Goal: Information Seeking & Learning: Learn about a topic

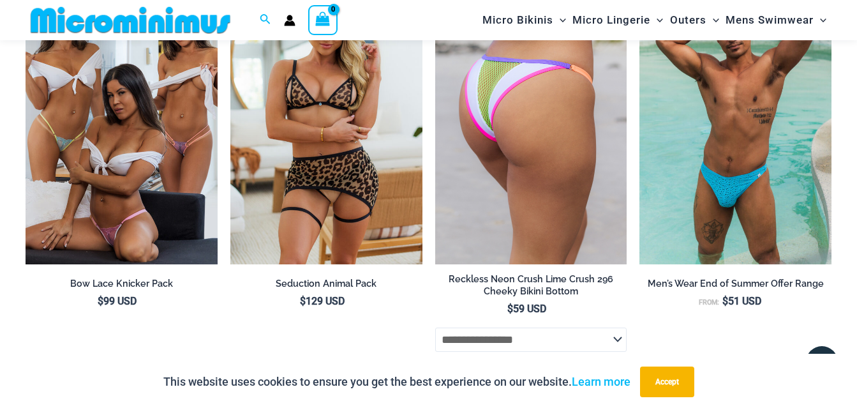
scroll to position [1404, 0]
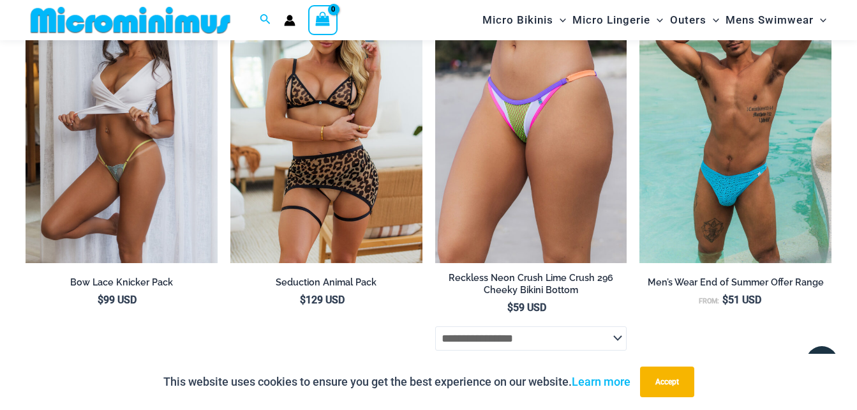
click at [202, 186] on img at bounding box center [122, 119] width 192 height 288
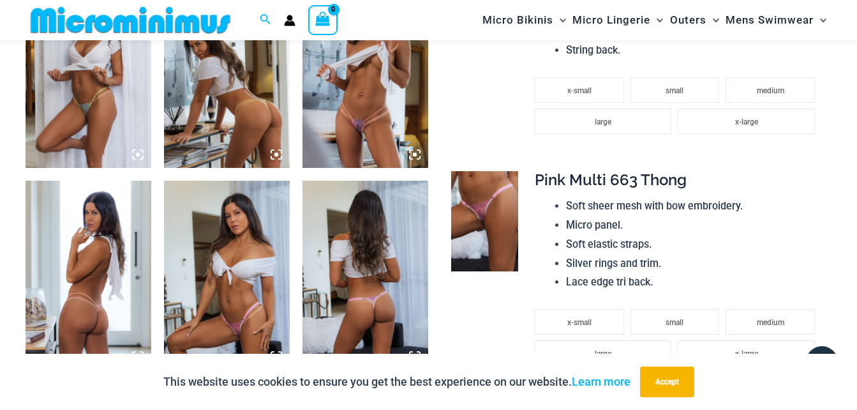
scroll to position [499, 0]
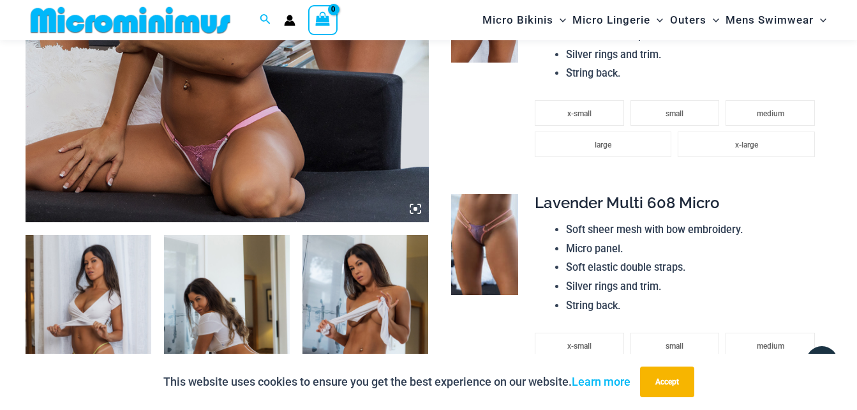
click at [416, 211] on icon at bounding box center [415, 208] width 11 height 11
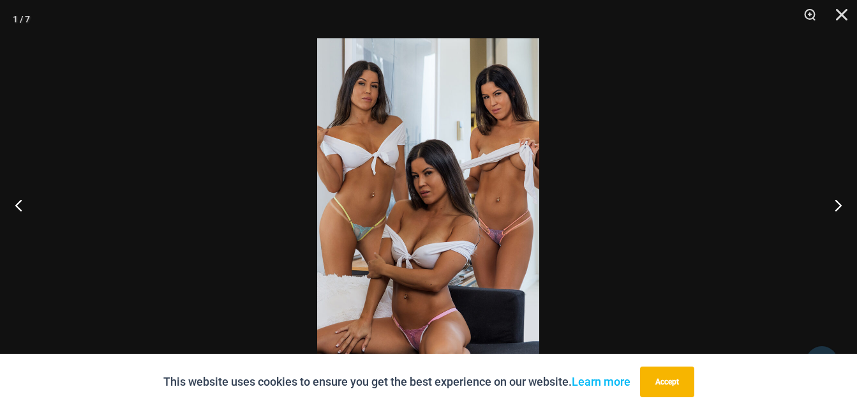
click at [400, 212] on img at bounding box center [428, 204] width 222 height 333
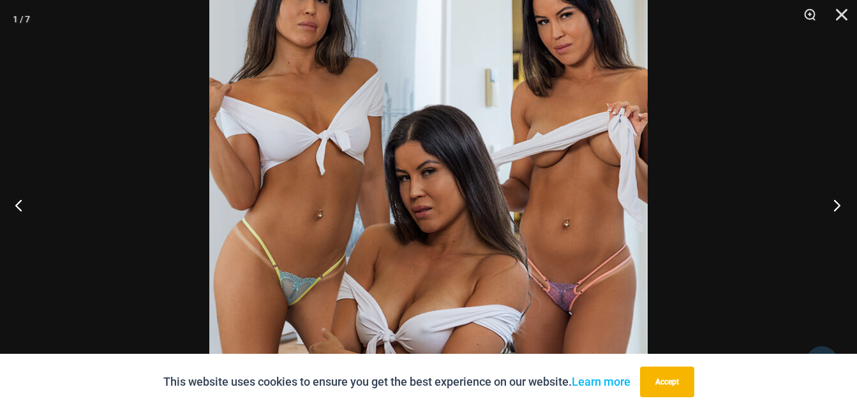
click at [839, 204] on button "Next" at bounding box center [833, 205] width 48 height 64
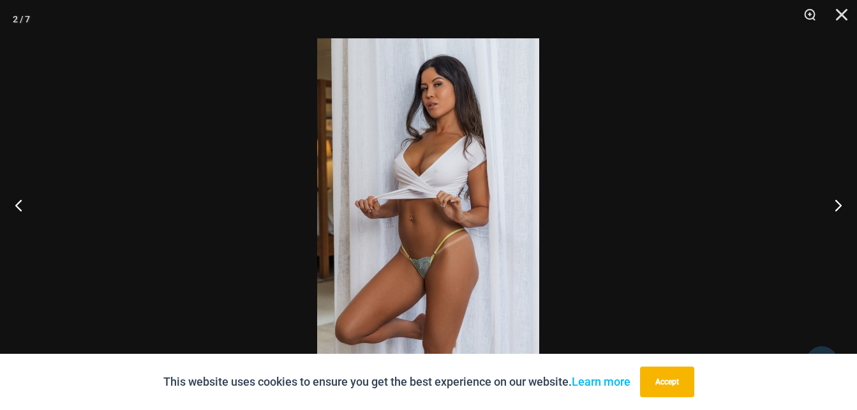
click at [407, 169] on img at bounding box center [428, 204] width 222 height 333
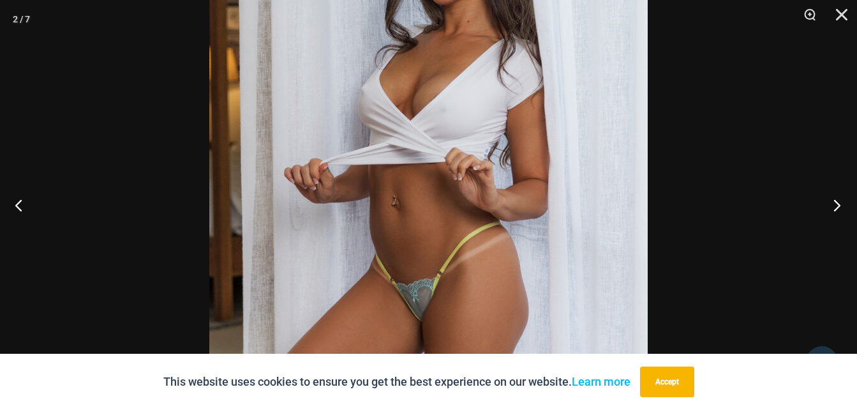
click at [839, 205] on button "Next" at bounding box center [833, 205] width 48 height 64
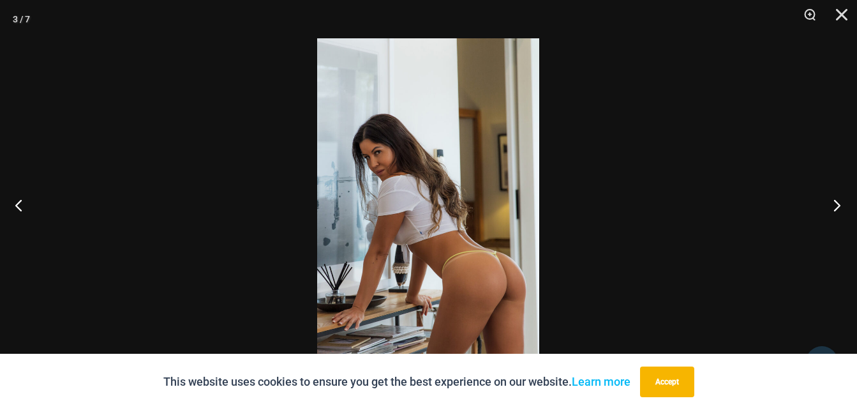
click at [836, 206] on button "Next" at bounding box center [833, 205] width 48 height 64
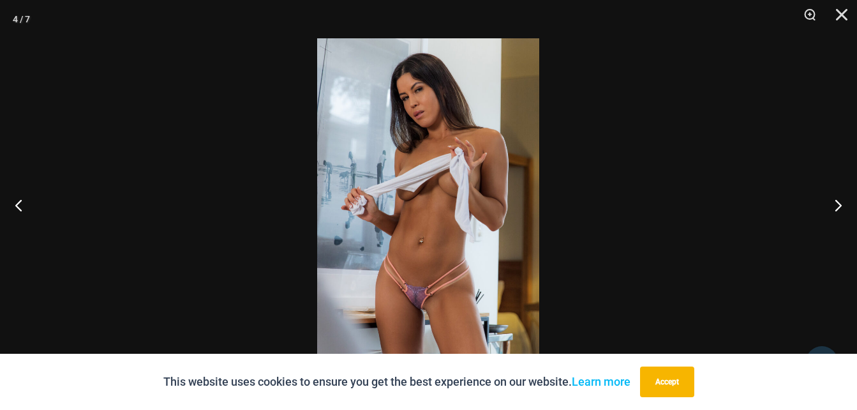
click at [431, 229] on img at bounding box center [428, 204] width 222 height 333
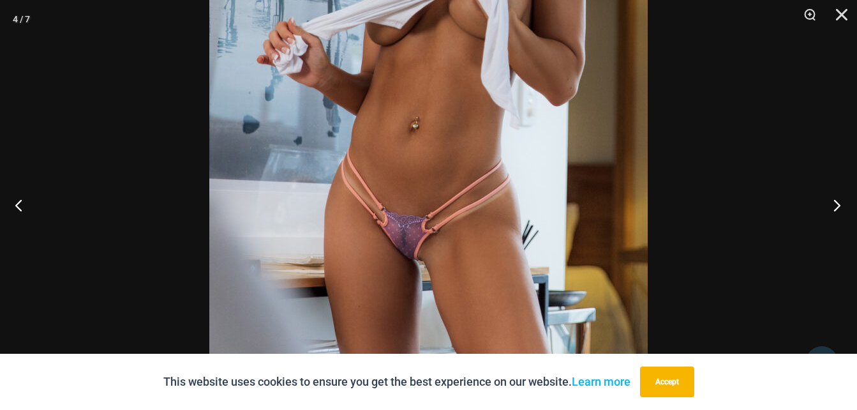
click at [836, 206] on button "Next" at bounding box center [833, 205] width 48 height 64
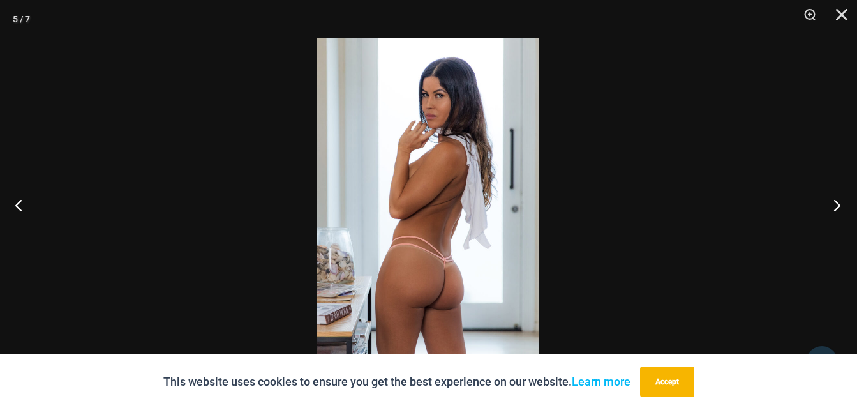
click at [839, 206] on button "Next" at bounding box center [833, 205] width 48 height 64
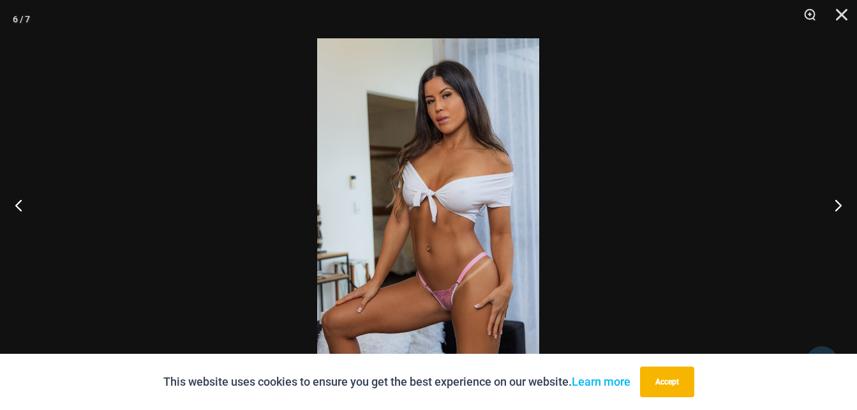
click at [389, 220] on img at bounding box center [428, 204] width 222 height 333
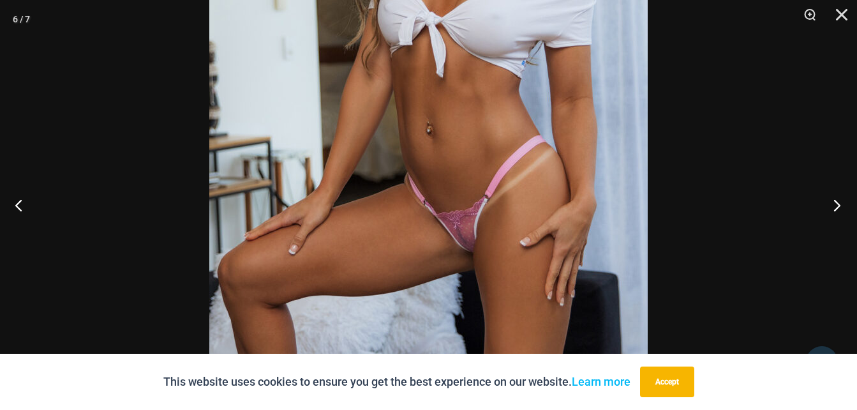
click at [837, 206] on button "Next" at bounding box center [833, 205] width 48 height 64
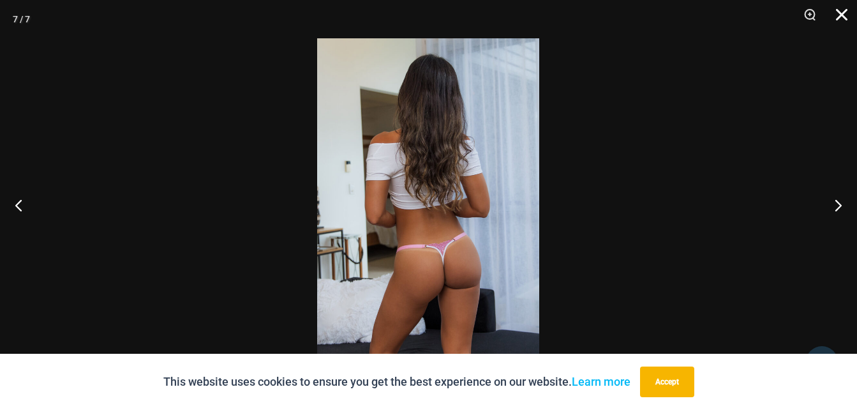
click at [837, 13] on button "Close" at bounding box center [837, 19] width 32 height 38
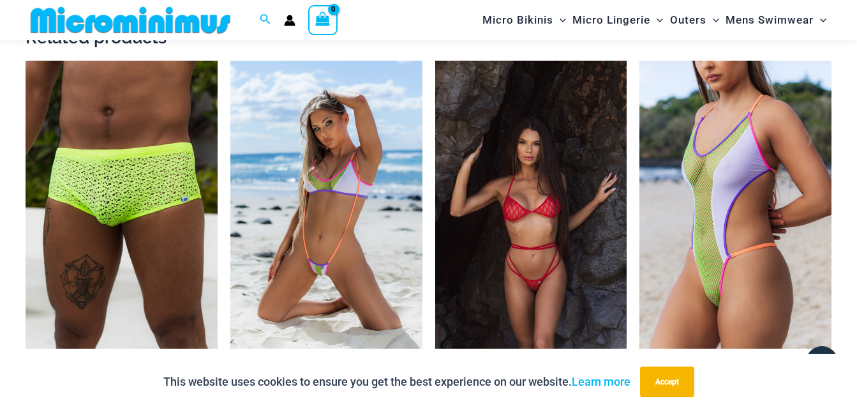
scroll to position [1839, 0]
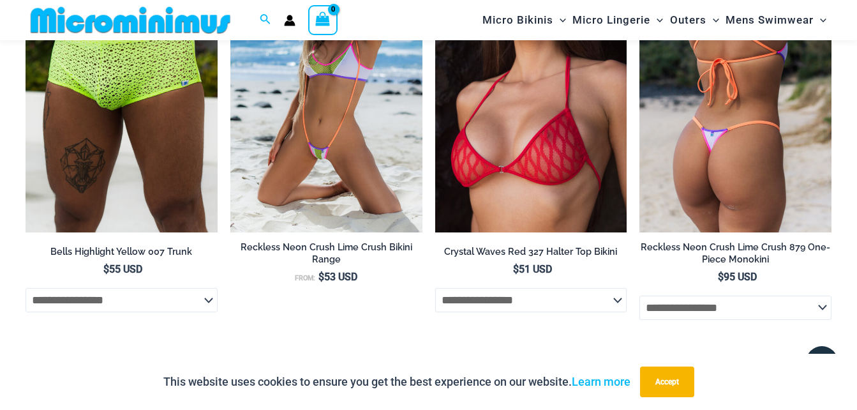
click at [692, 178] on img at bounding box center [736, 88] width 192 height 288
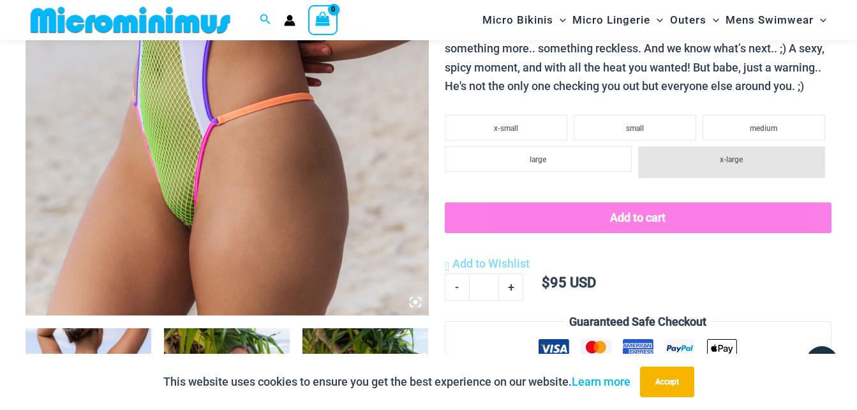
scroll to position [383, 0]
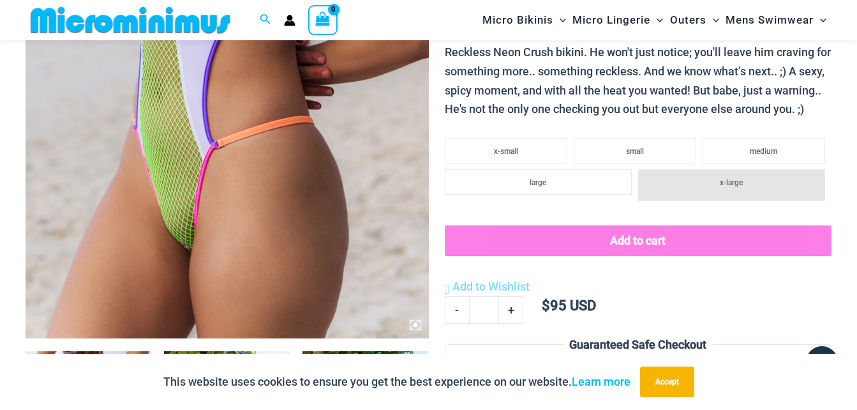
click at [418, 327] on icon at bounding box center [415, 324] width 11 height 11
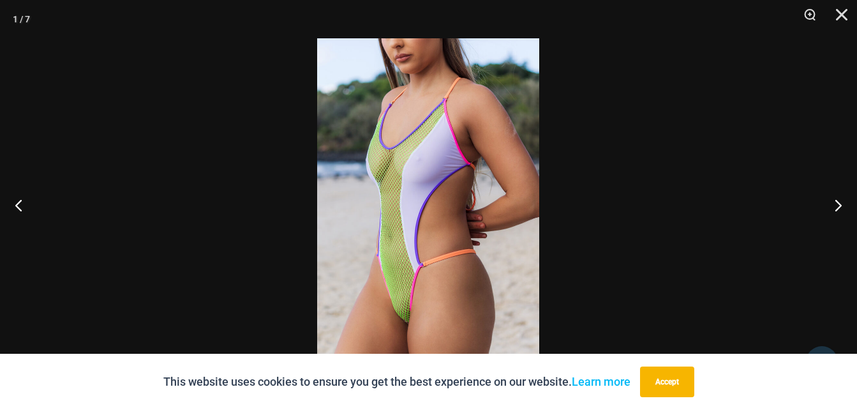
click at [389, 213] on img at bounding box center [428, 204] width 222 height 333
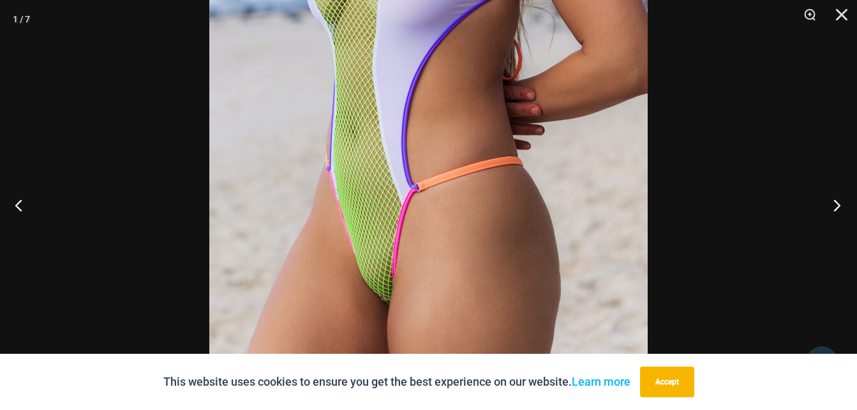
click at [837, 204] on button "Next" at bounding box center [833, 205] width 48 height 64
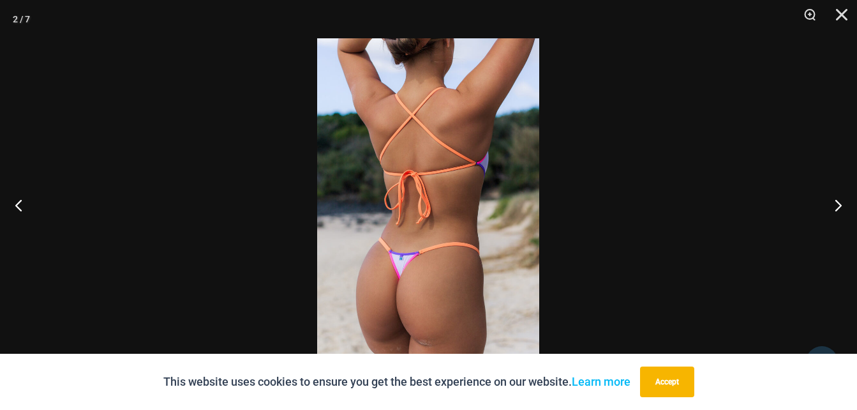
click at [458, 254] on img at bounding box center [428, 204] width 222 height 333
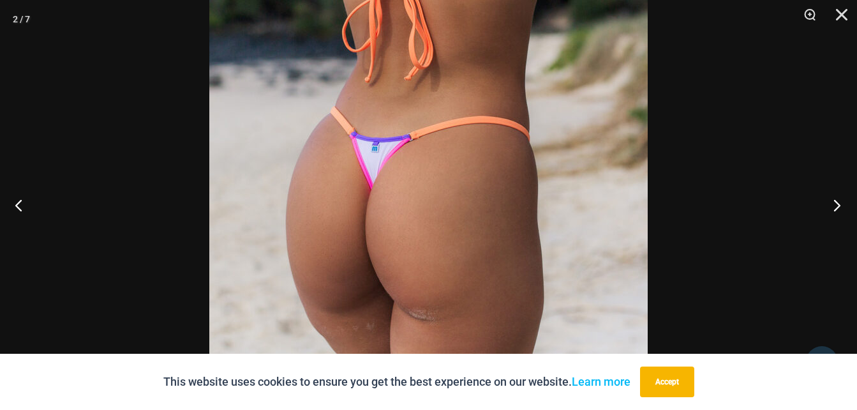
click at [837, 207] on button "Next" at bounding box center [833, 205] width 48 height 64
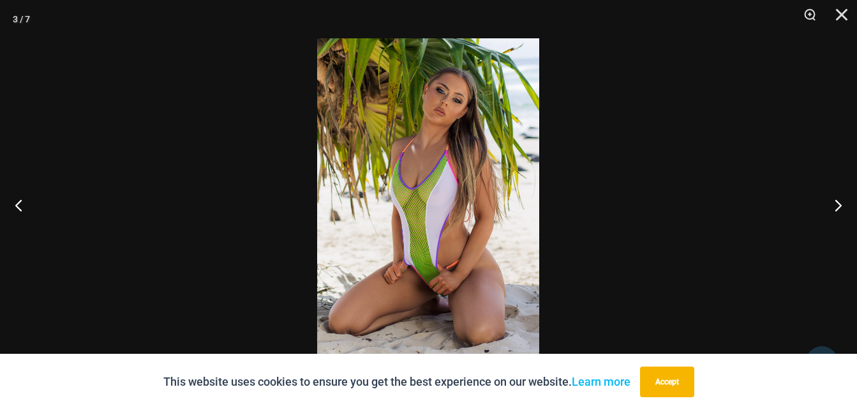
click at [444, 211] on img at bounding box center [428, 204] width 222 height 333
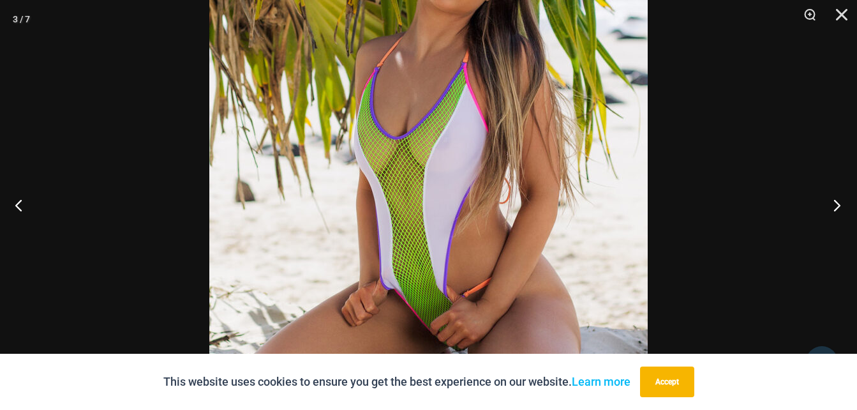
click at [838, 206] on button "Next" at bounding box center [833, 205] width 48 height 64
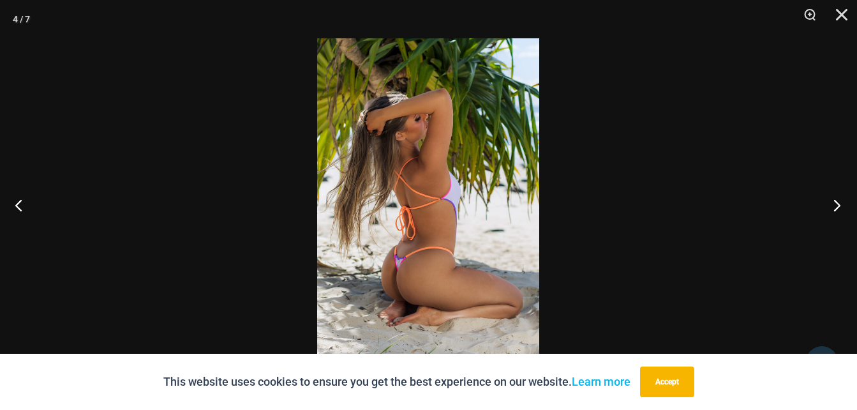
click at [835, 206] on button "Next" at bounding box center [833, 205] width 48 height 64
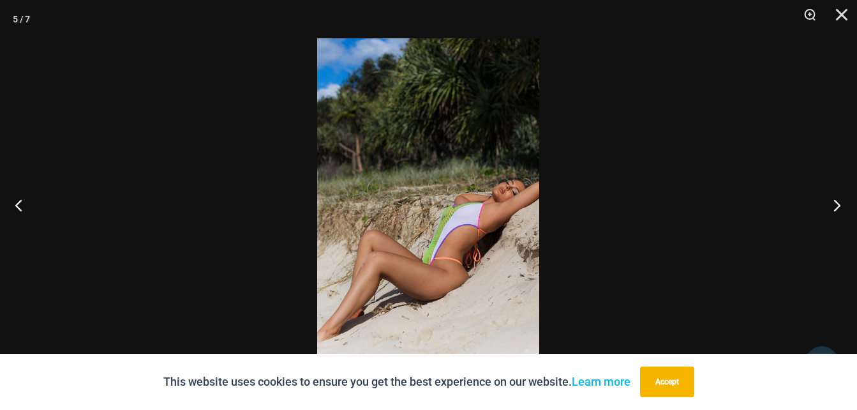
click at [835, 206] on button "Next" at bounding box center [833, 205] width 48 height 64
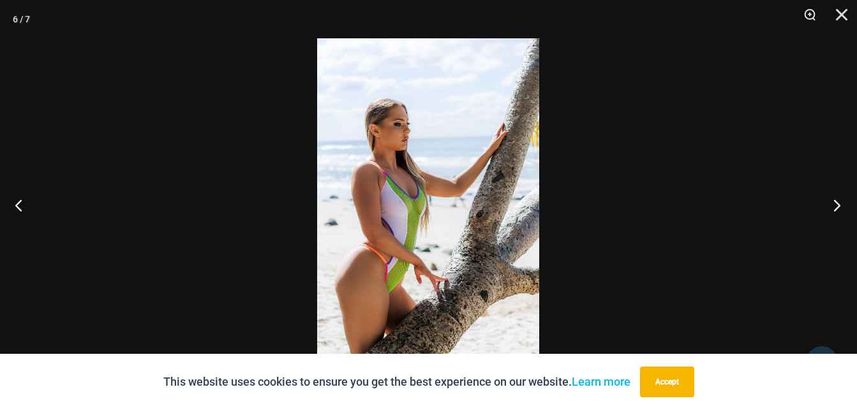
click at [834, 206] on button "Next" at bounding box center [833, 205] width 48 height 64
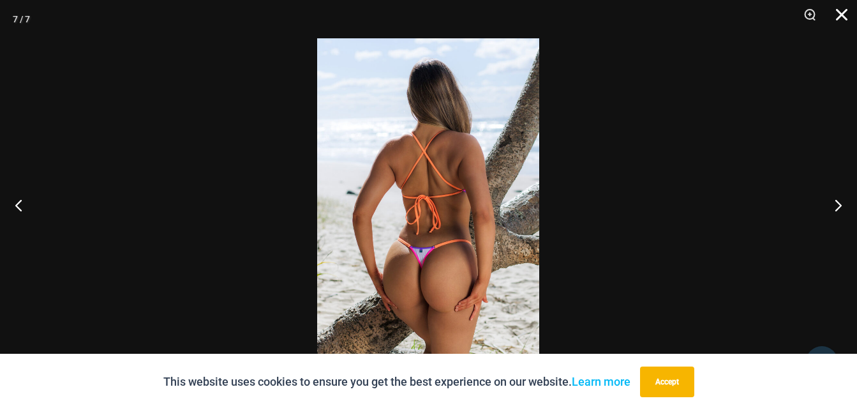
click at [840, 14] on button "Close" at bounding box center [837, 19] width 32 height 38
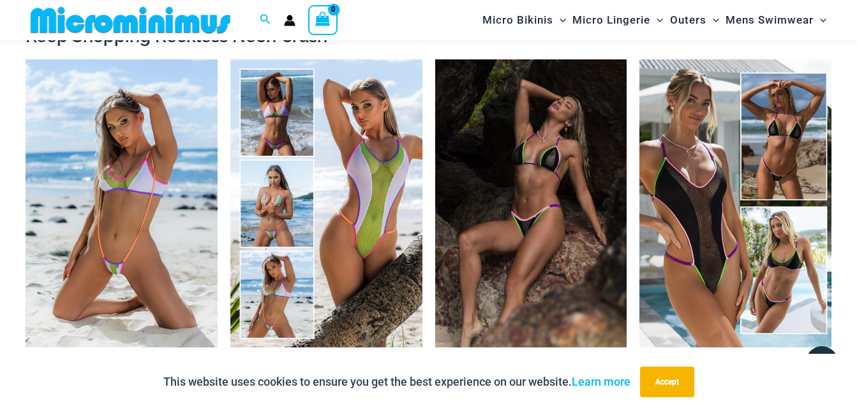
scroll to position [1149, 0]
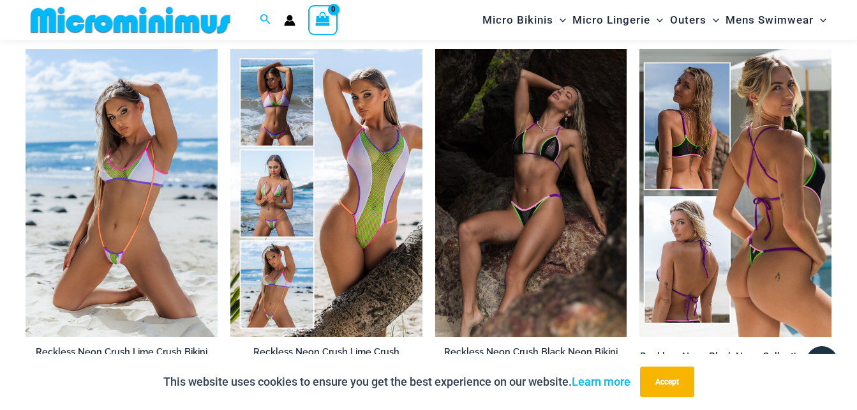
click at [701, 221] on img at bounding box center [736, 193] width 192 height 288
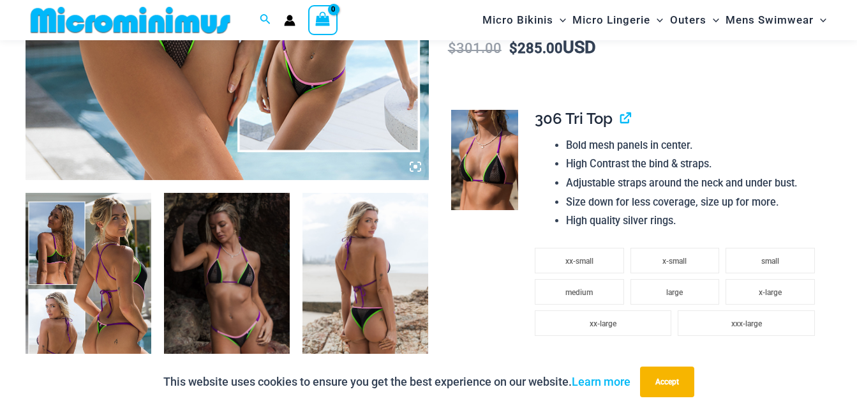
scroll to position [563, 0]
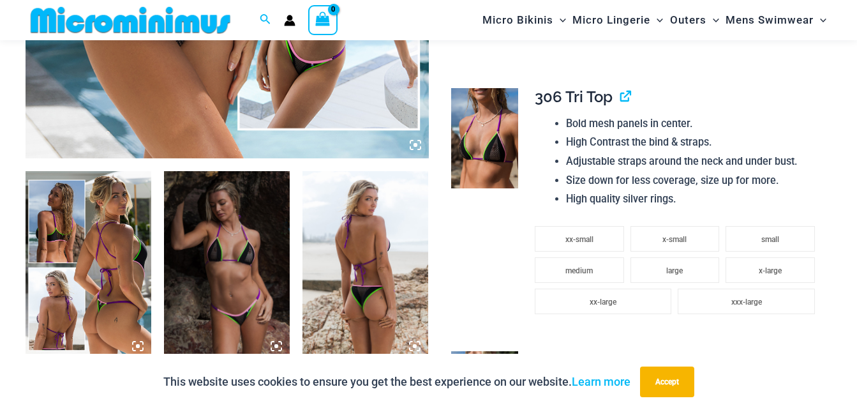
click at [414, 144] on icon at bounding box center [416, 145] width 4 height 4
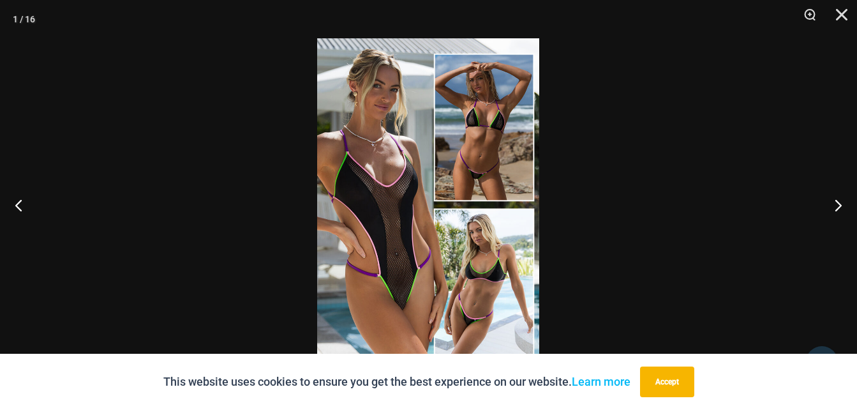
click at [412, 144] on img at bounding box center [428, 204] width 222 height 333
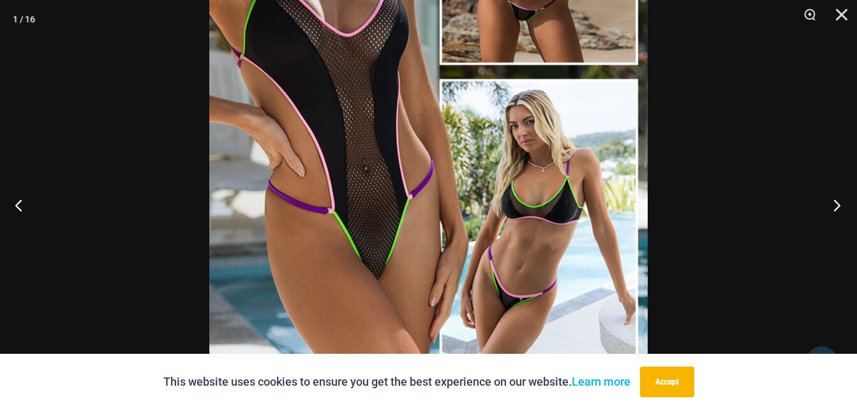
click at [836, 204] on button "Next" at bounding box center [833, 205] width 48 height 64
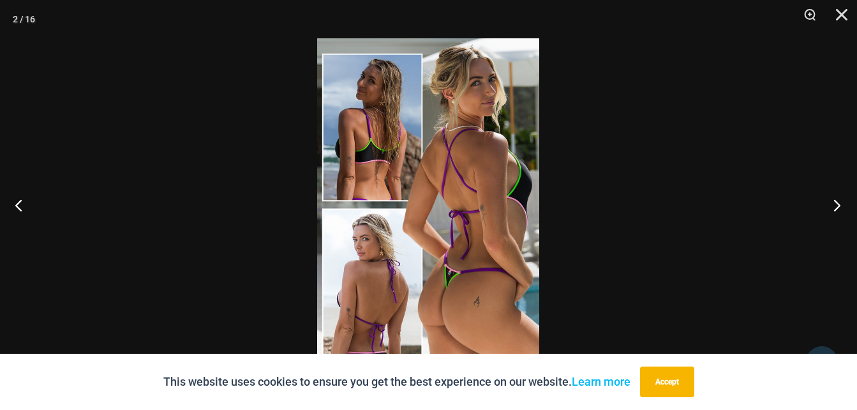
click at [836, 204] on button "Next" at bounding box center [833, 205] width 48 height 64
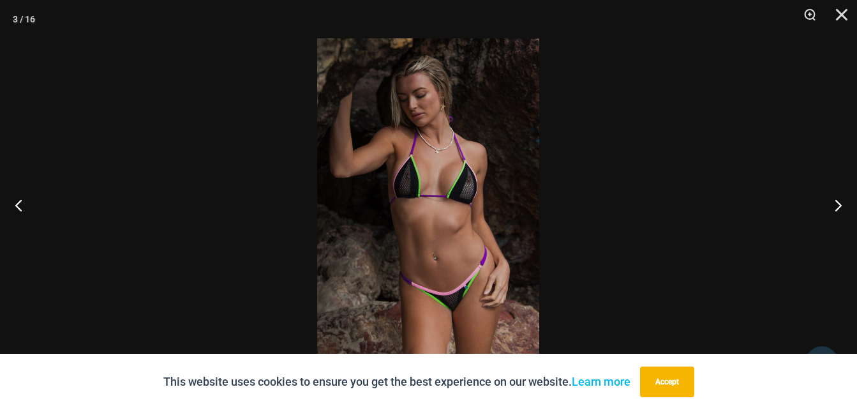
click at [504, 263] on img at bounding box center [428, 204] width 222 height 333
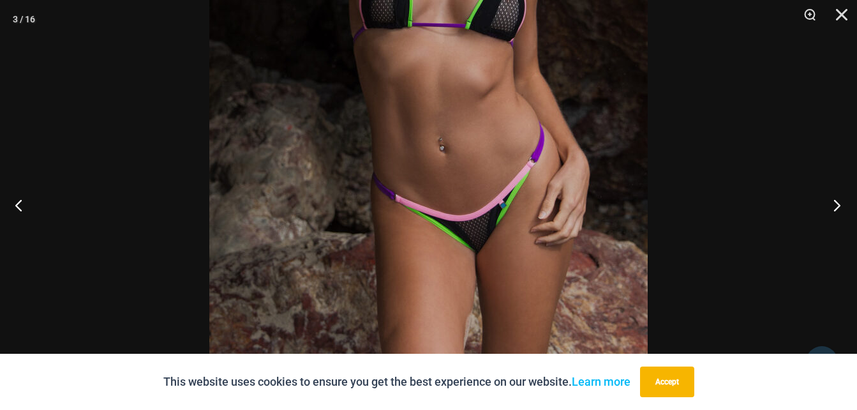
click at [837, 203] on button "Next" at bounding box center [833, 205] width 48 height 64
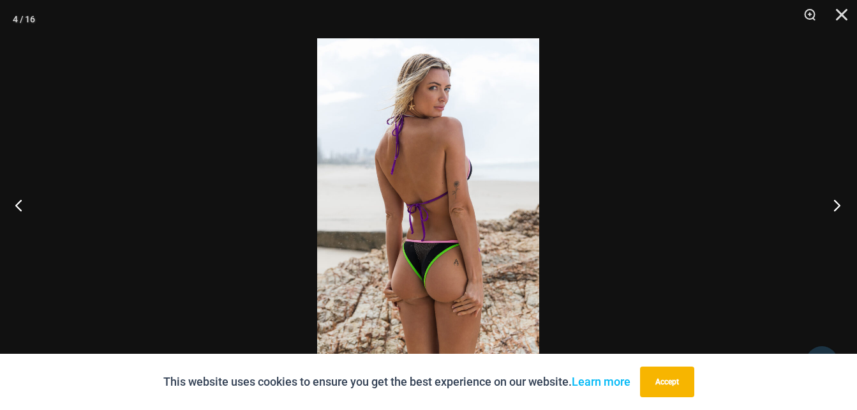
click at [837, 203] on button "Next" at bounding box center [833, 205] width 48 height 64
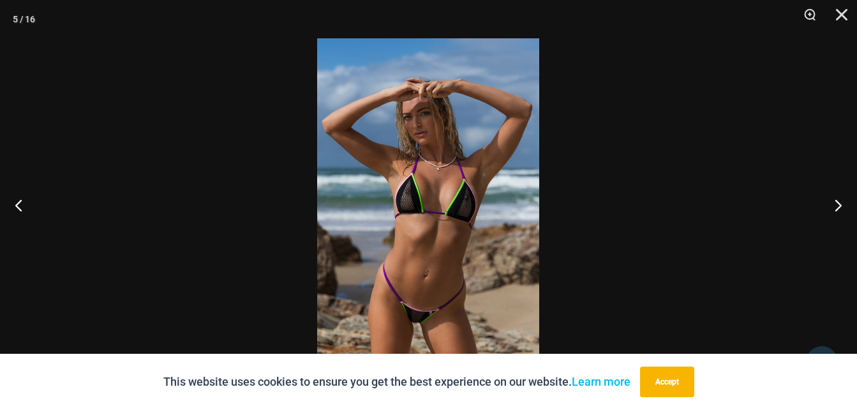
click at [479, 244] on img at bounding box center [428, 204] width 222 height 333
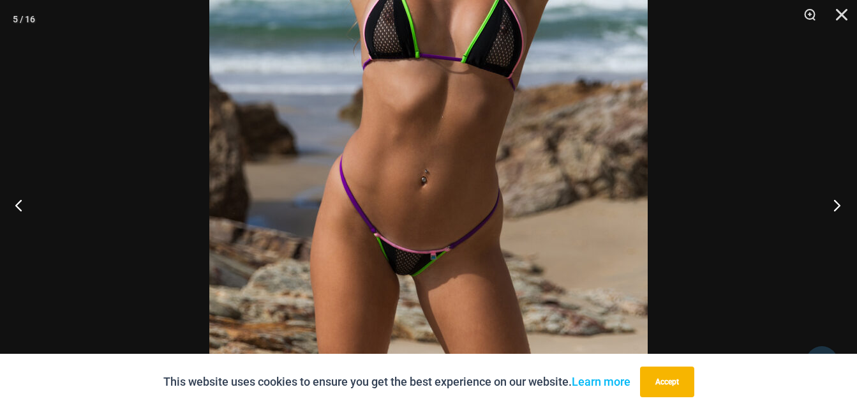
click at [838, 205] on button "Next" at bounding box center [833, 205] width 48 height 64
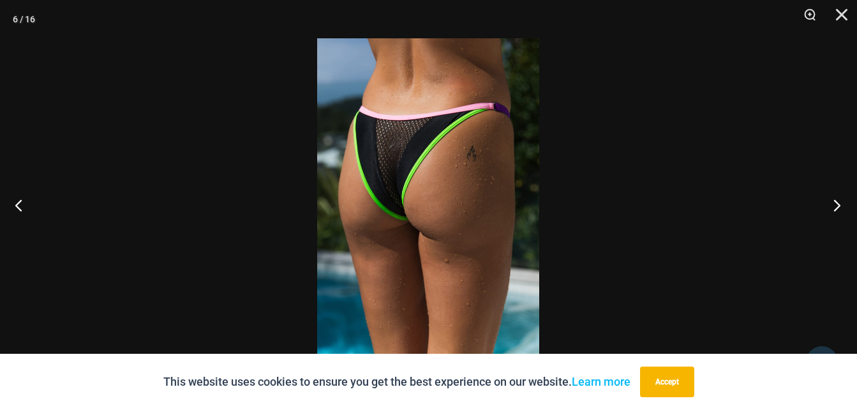
click at [838, 205] on button "Next" at bounding box center [833, 205] width 48 height 64
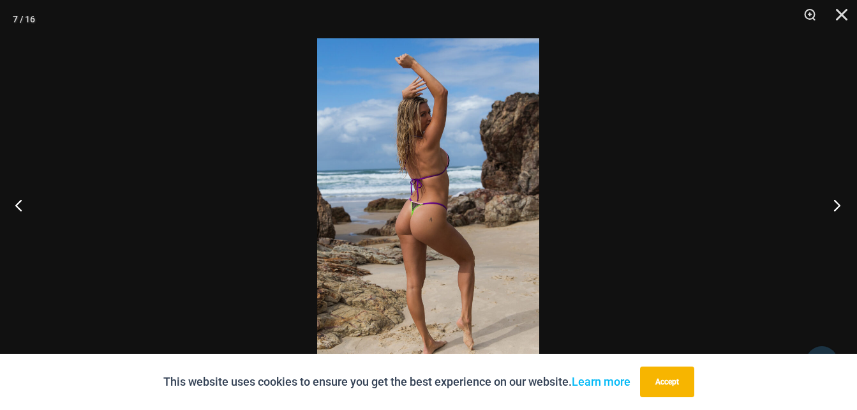
click at [838, 205] on button "Next" at bounding box center [833, 205] width 48 height 64
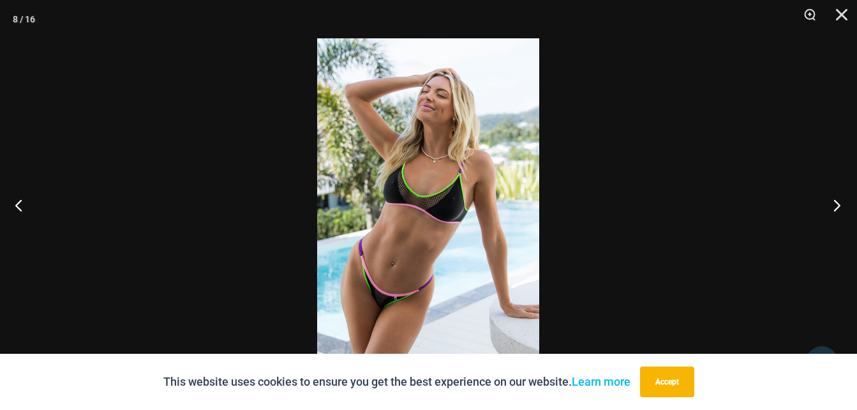
click at [838, 205] on button "Next" at bounding box center [833, 205] width 48 height 64
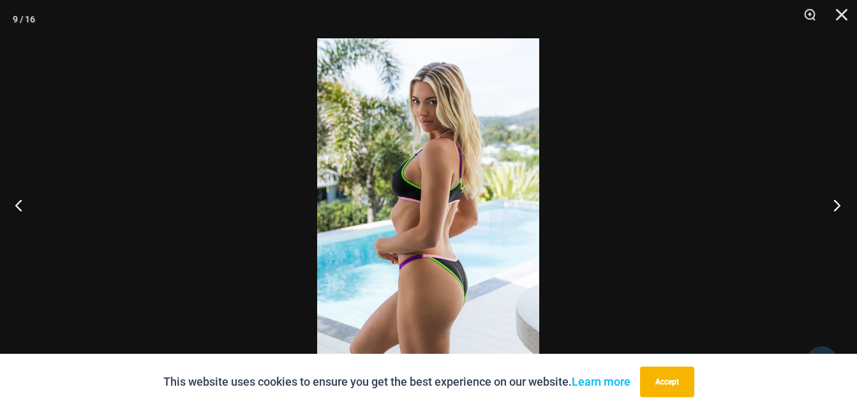
click at [838, 205] on button "Next" at bounding box center [833, 205] width 48 height 64
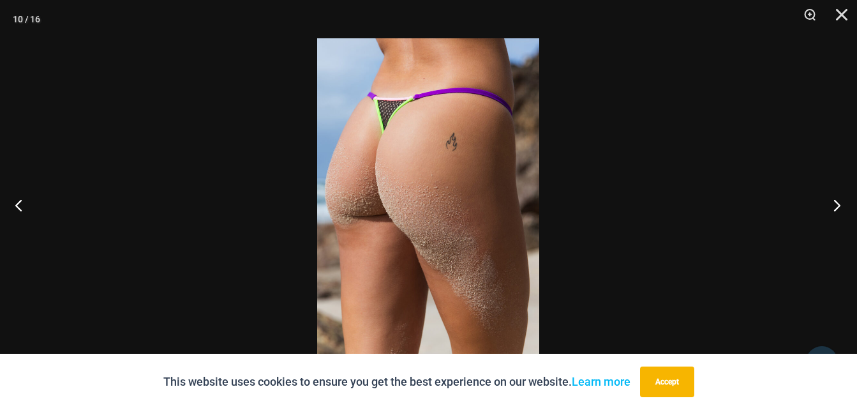
click at [838, 205] on button "Next" at bounding box center [833, 205] width 48 height 64
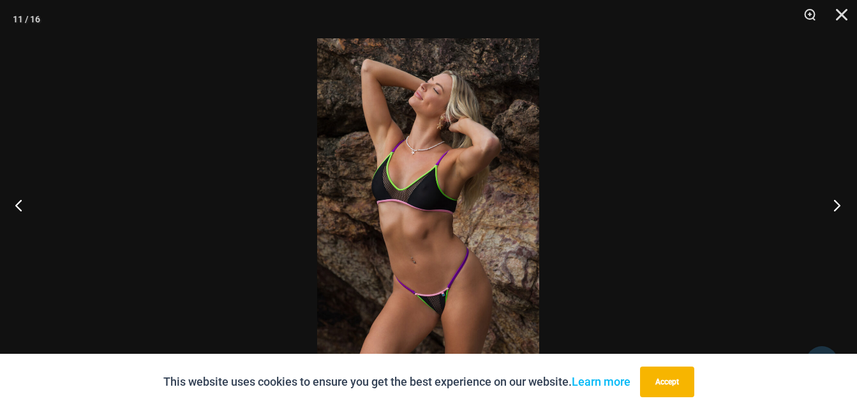
click at [838, 205] on button "Next" at bounding box center [833, 205] width 48 height 64
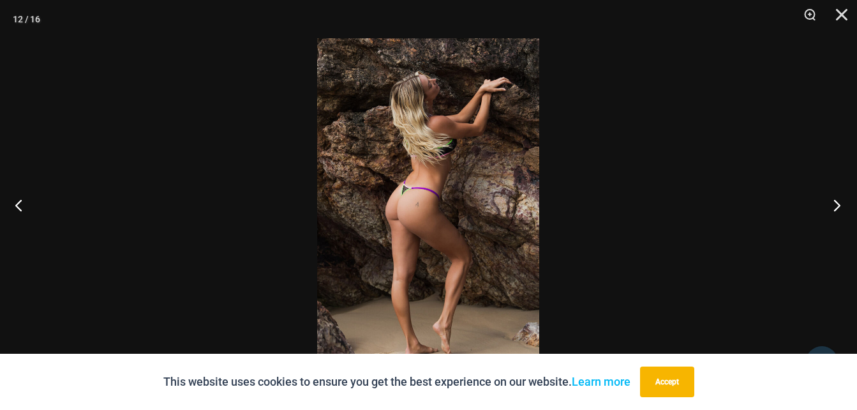
click at [838, 205] on button "Next" at bounding box center [833, 205] width 48 height 64
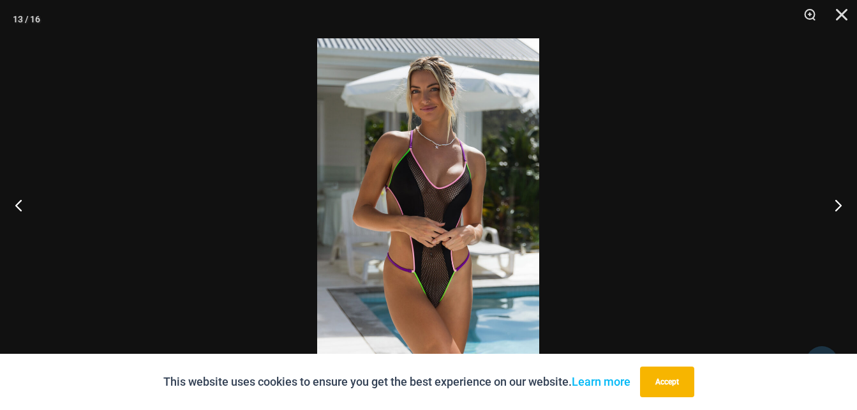
click at [442, 273] on img at bounding box center [428, 204] width 222 height 333
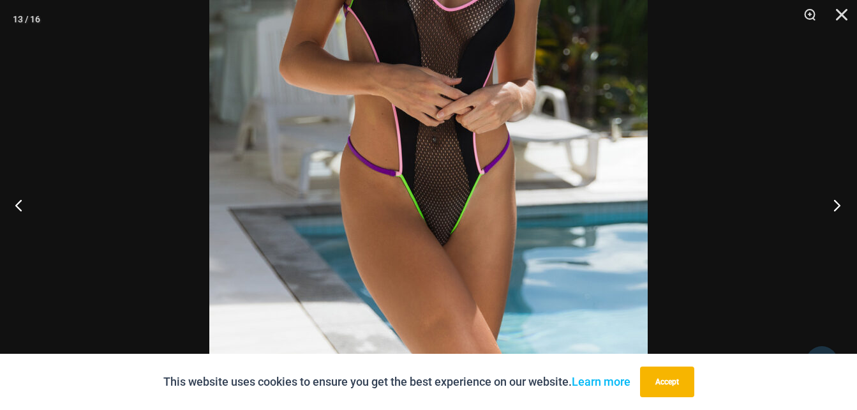
click at [836, 204] on button "Next" at bounding box center [833, 205] width 48 height 64
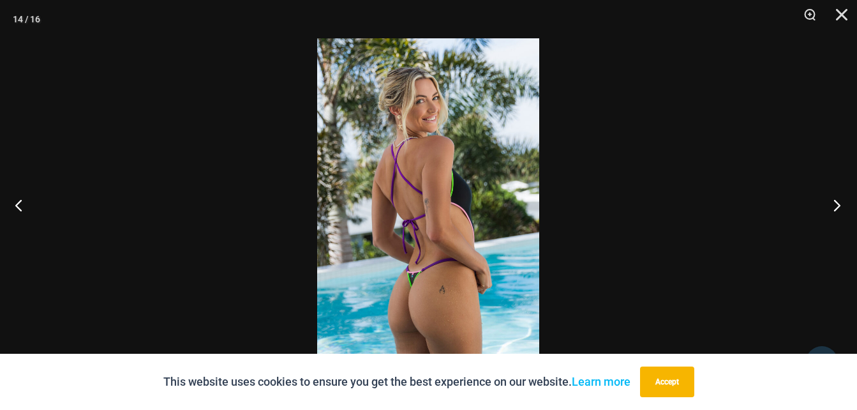
click at [834, 204] on button "Next" at bounding box center [833, 205] width 48 height 64
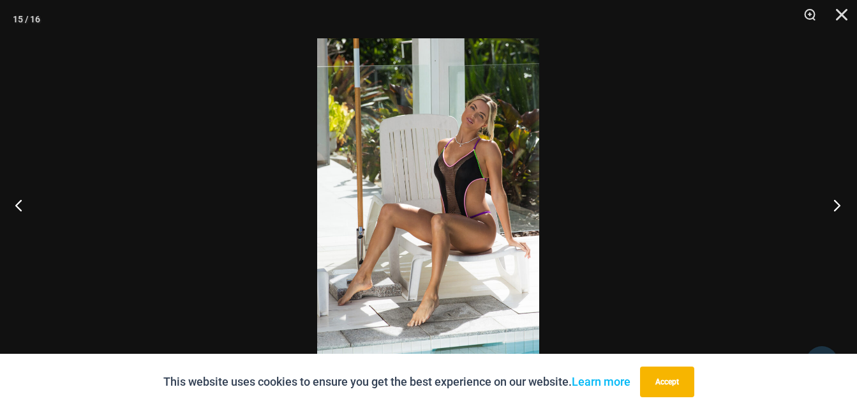
click at [834, 204] on button "Next" at bounding box center [833, 205] width 48 height 64
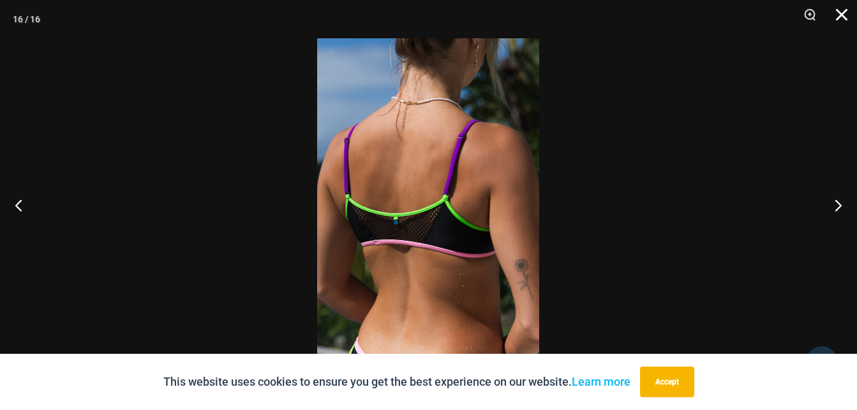
click at [842, 11] on button "Close" at bounding box center [837, 19] width 32 height 38
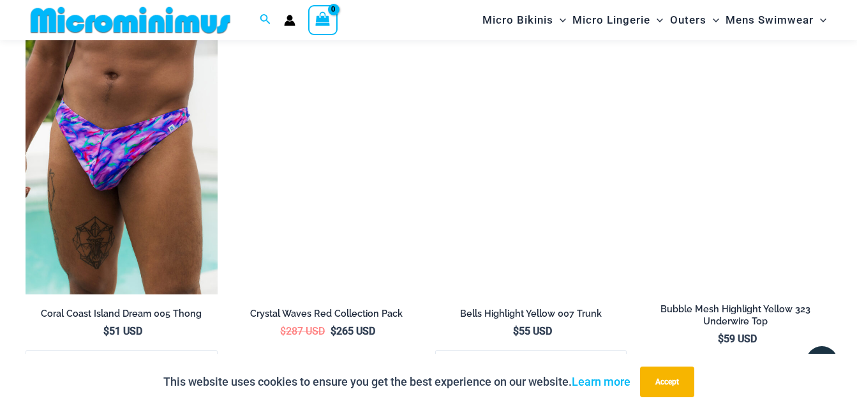
scroll to position [3499, 0]
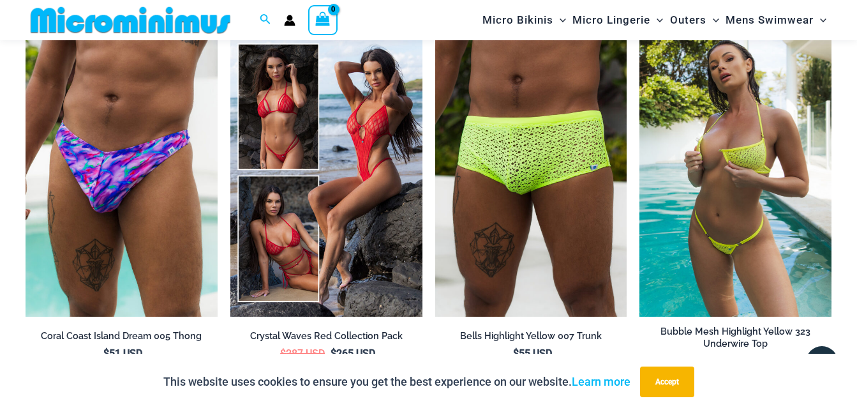
click at [707, 207] on img at bounding box center [736, 173] width 192 height 288
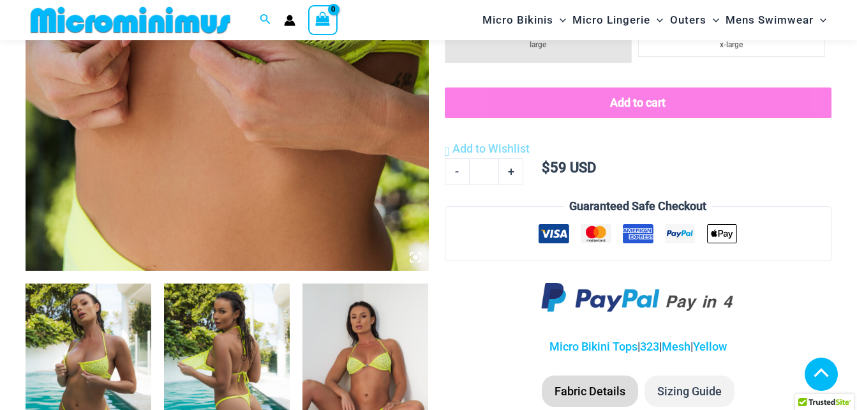
scroll to position [447, 0]
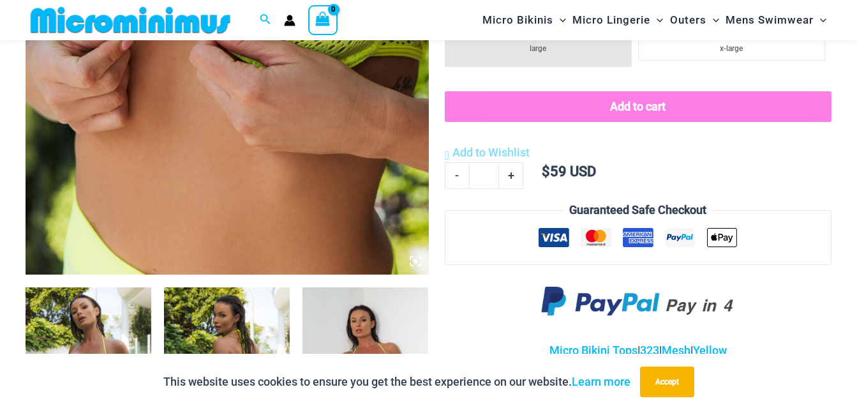
click at [415, 260] on icon at bounding box center [416, 261] width 4 height 4
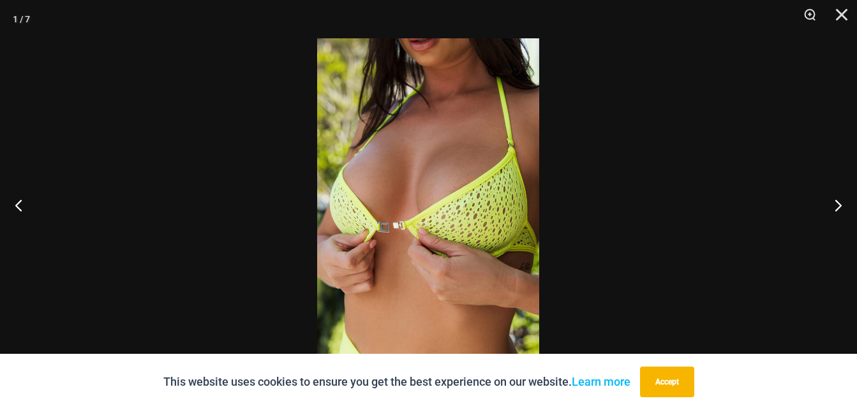
click at [410, 262] on img at bounding box center [428, 204] width 222 height 333
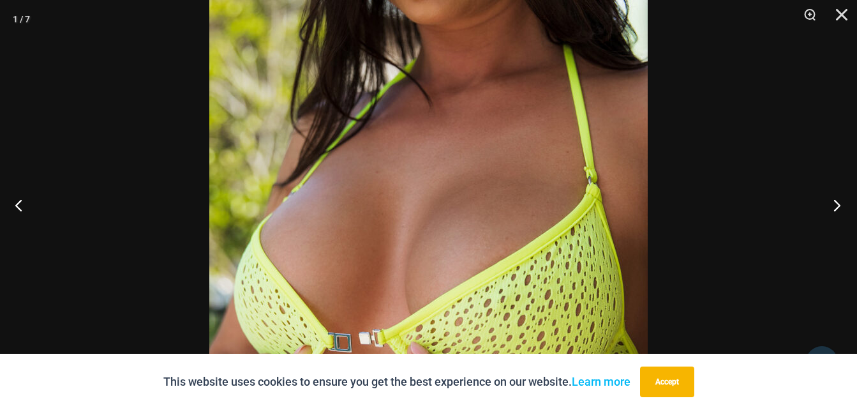
click at [837, 209] on button "Next" at bounding box center [833, 205] width 48 height 64
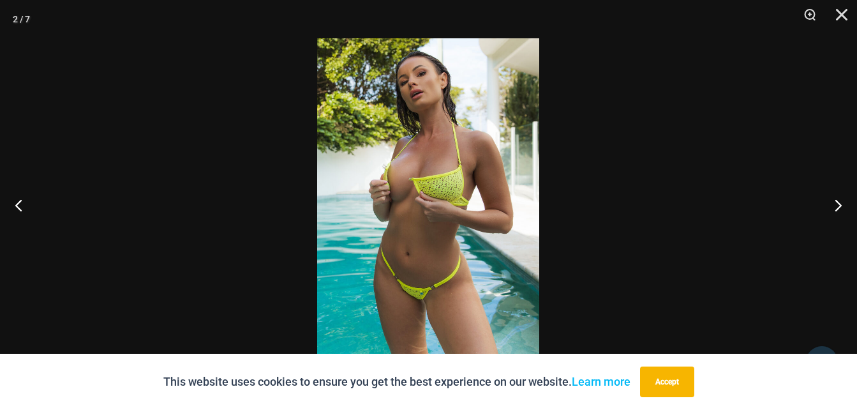
click at [431, 290] on img at bounding box center [428, 204] width 222 height 333
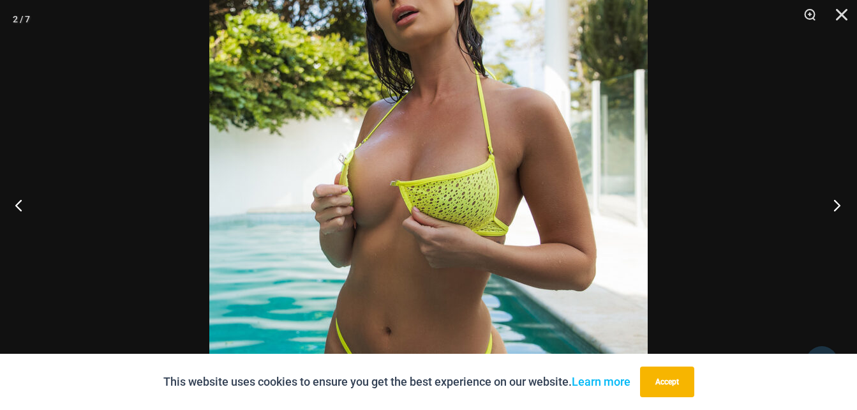
click at [838, 206] on button "Next" at bounding box center [833, 205] width 48 height 64
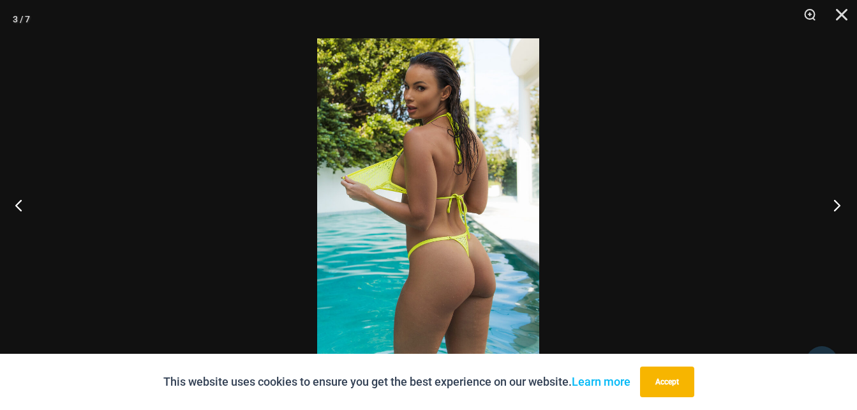
click at [838, 206] on button "Next" at bounding box center [833, 205] width 48 height 64
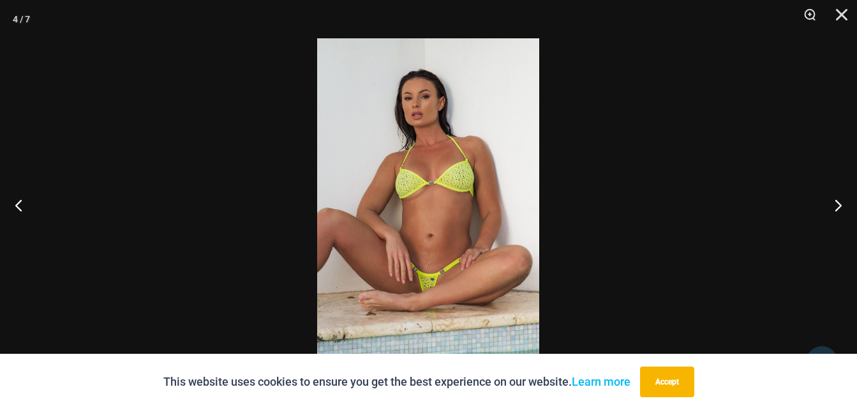
click at [416, 215] on img at bounding box center [428, 204] width 222 height 333
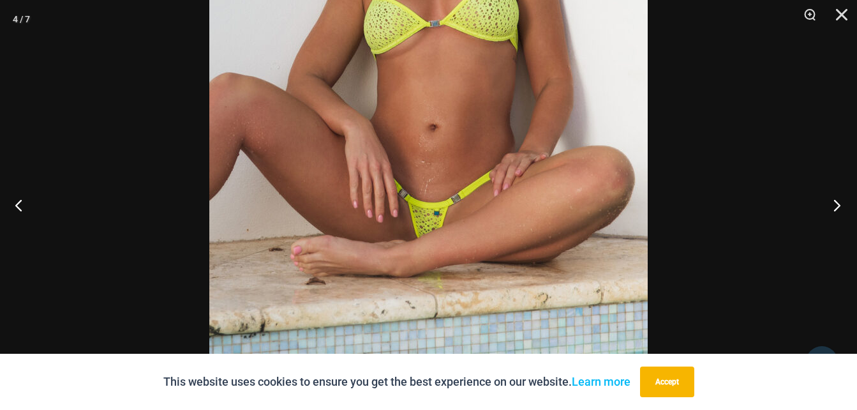
click at [835, 201] on button "Next" at bounding box center [833, 205] width 48 height 64
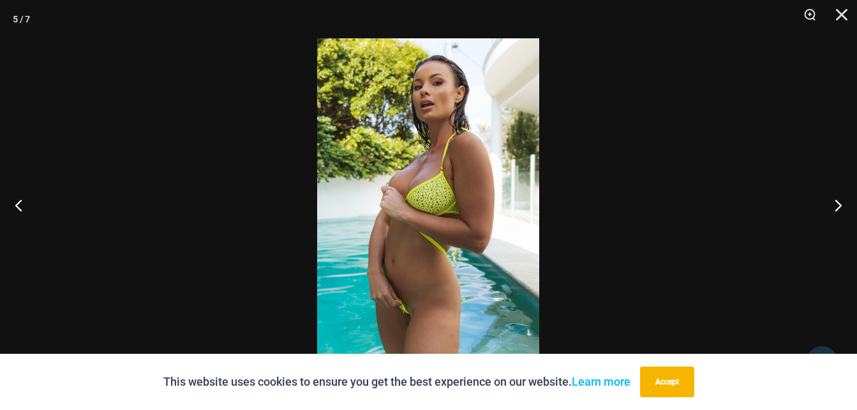
click at [464, 255] on img at bounding box center [428, 204] width 222 height 333
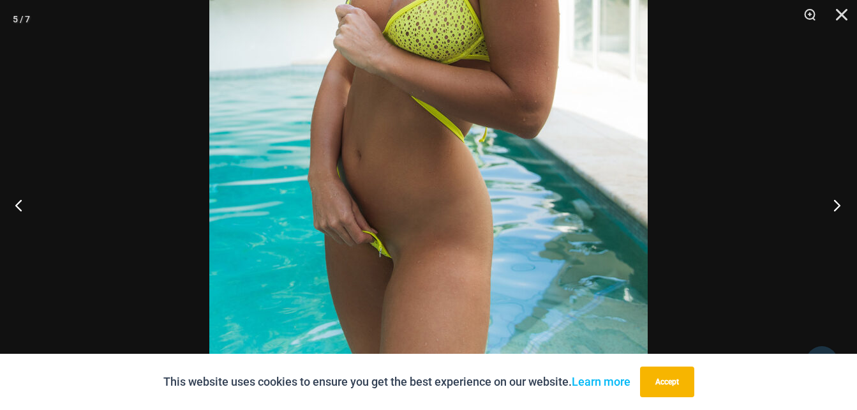
click at [835, 202] on button "Next" at bounding box center [833, 205] width 48 height 64
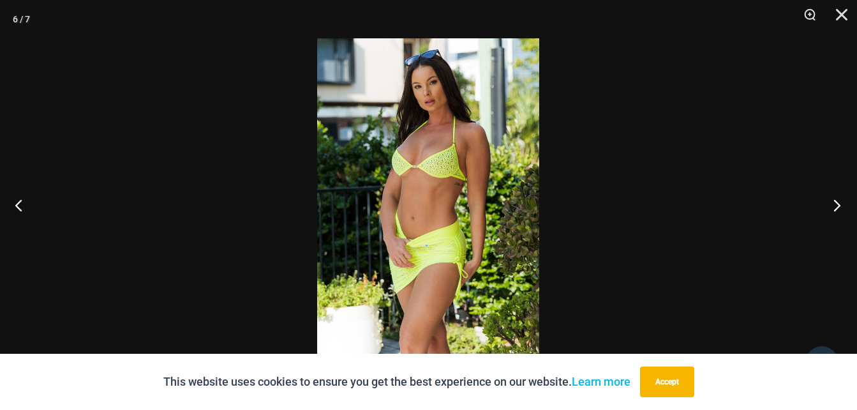
click at [837, 204] on button "Next" at bounding box center [833, 205] width 48 height 64
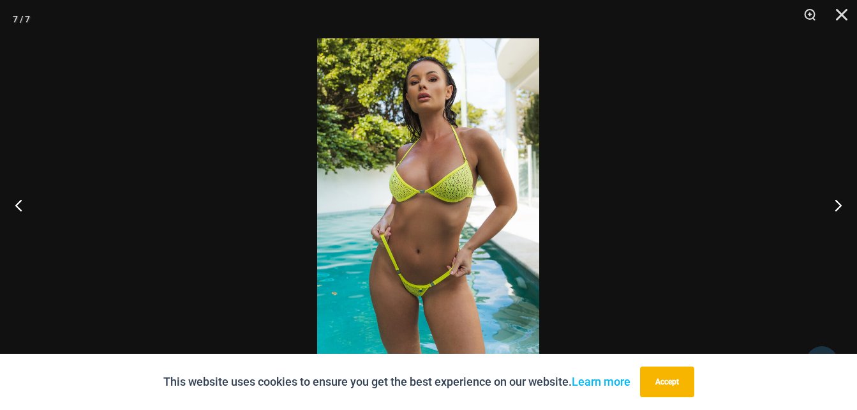
click at [456, 241] on img at bounding box center [428, 204] width 222 height 333
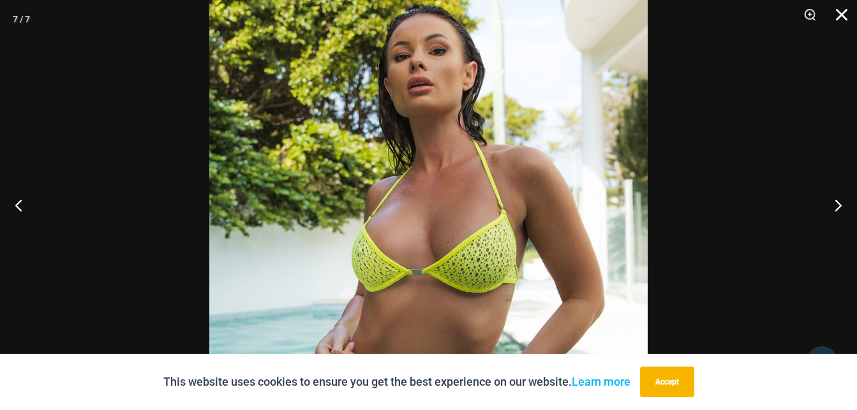
click at [844, 17] on button "Close" at bounding box center [837, 19] width 32 height 38
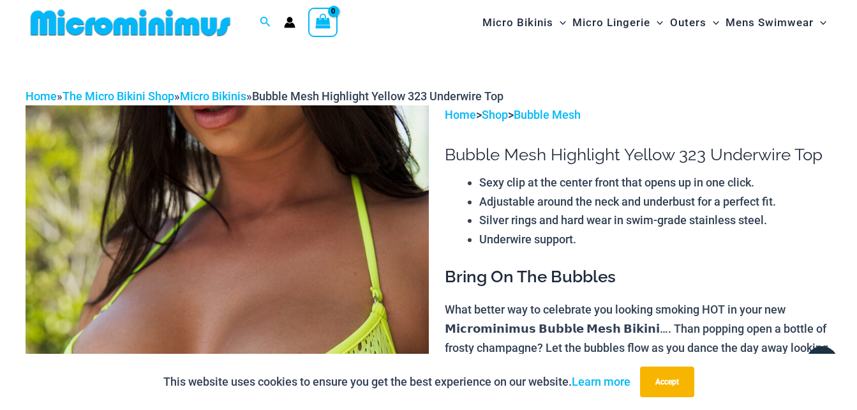
scroll to position [0, 0]
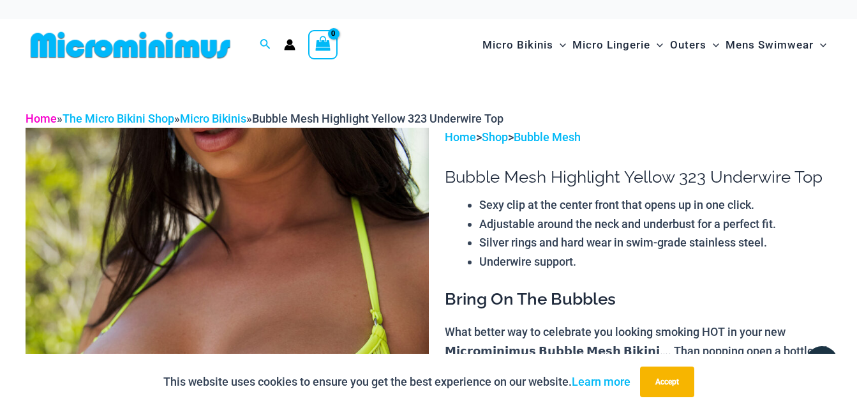
click at [45, 118] on link "Home" at bounding box center [41, 118] width 31 height 13
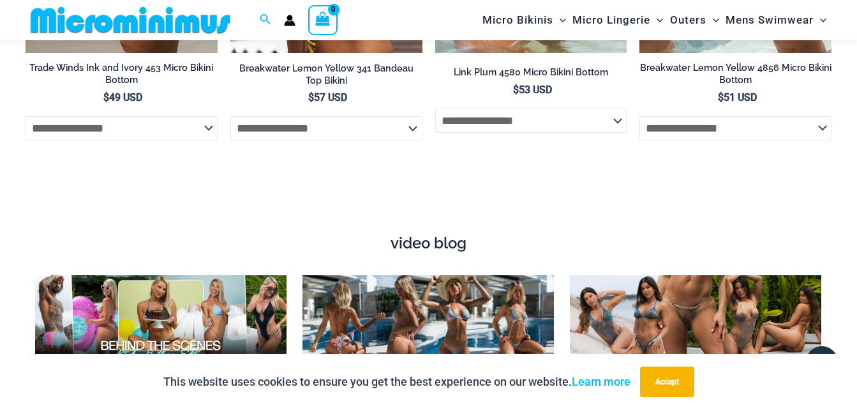
scroll to position [4265, 0]
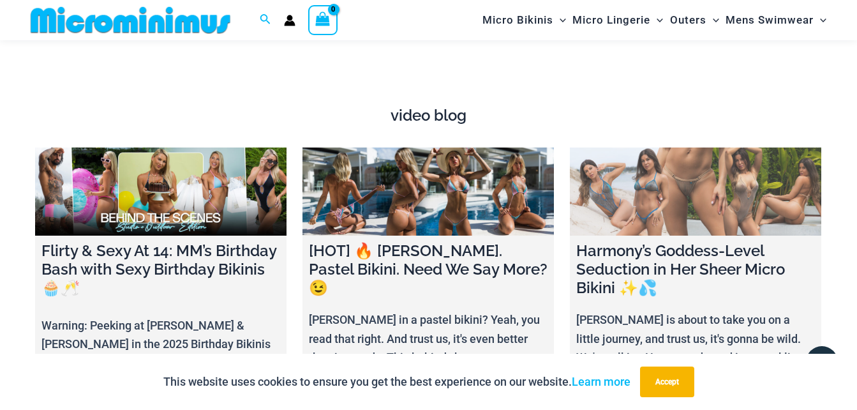
click at [652, 199] on link at bounding box center [695, 191] width 251 height 88
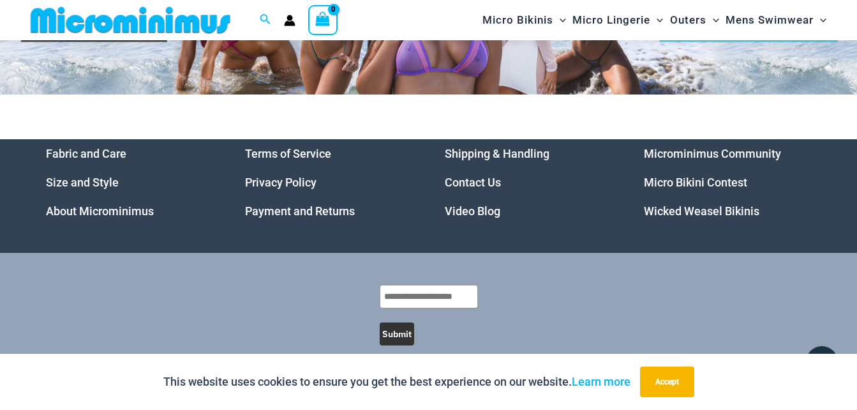
scroll to position [5961, 0]
